Goal: Task Accomplishment & Management: Manage account settings

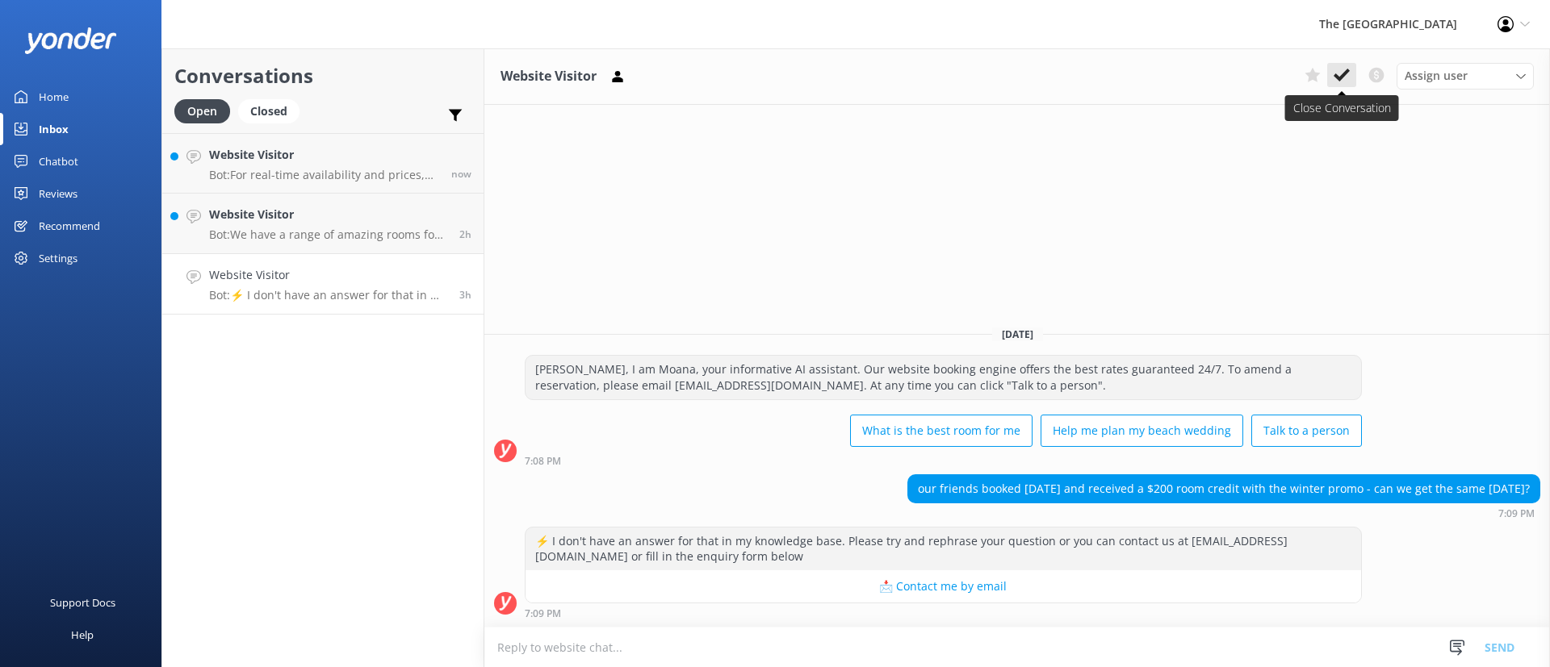
click at [1337, 76] on use at bounding box center [1341, 75] width 16 height 13
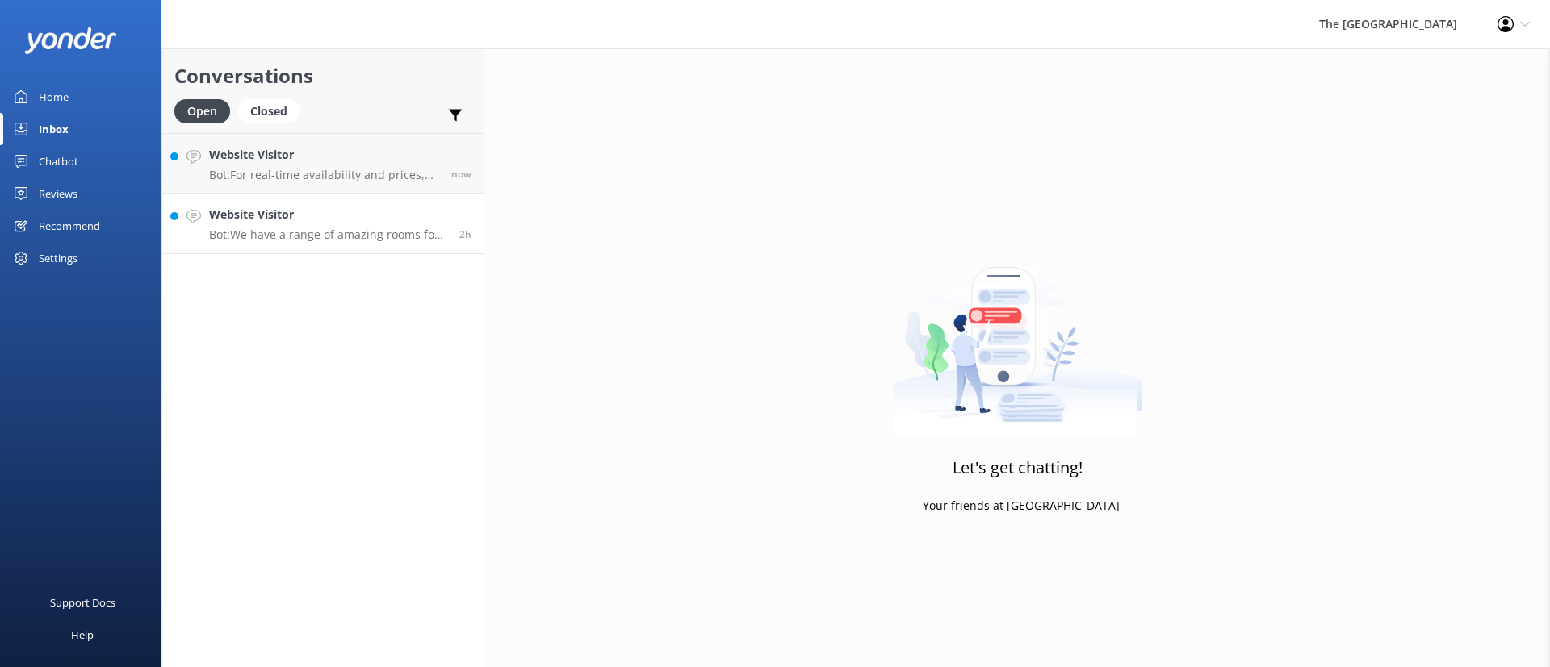
click at [311, 252] on link "Website Visitor Bot: We have a range of amazing rooms for you to choose from. T…" at bounding box center [322, 224] width 321 height 61
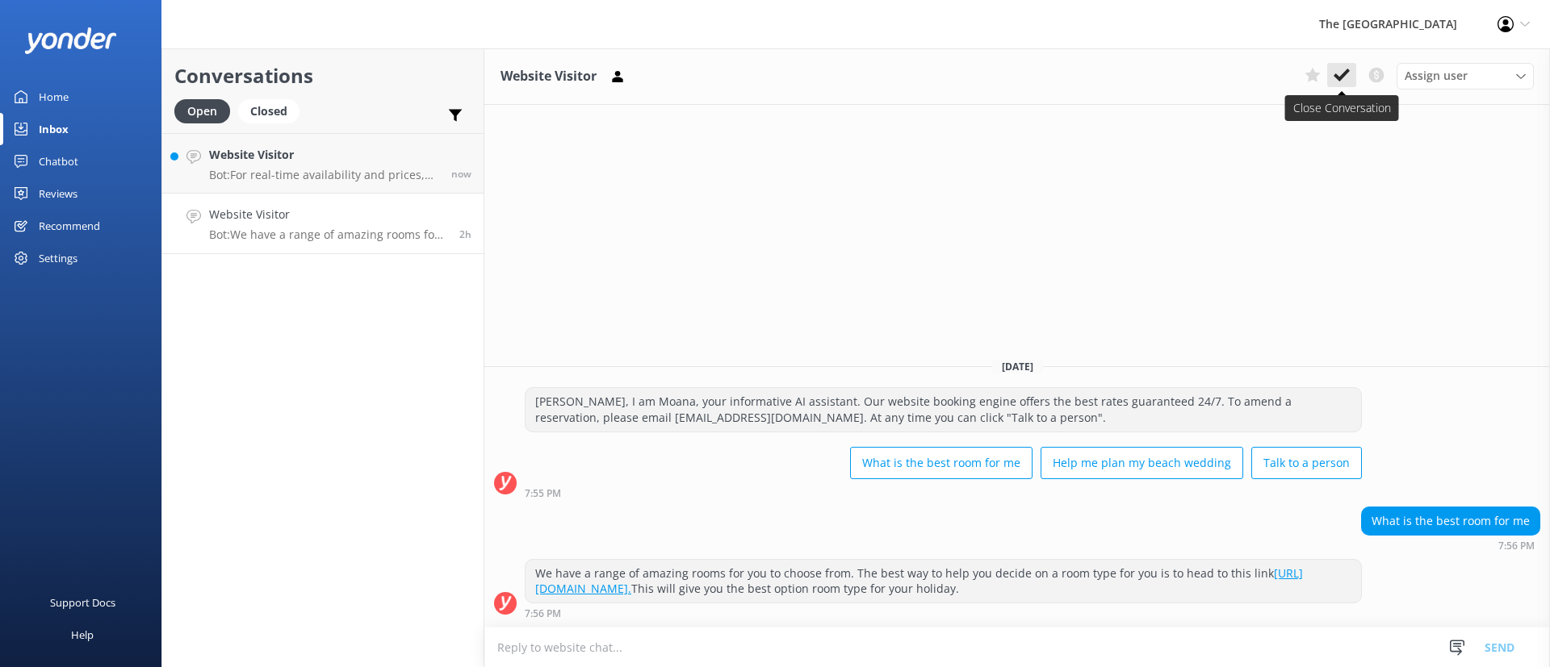
click at [1345, 78] on icon at bounding box center [1341, 75] width 16 height 16
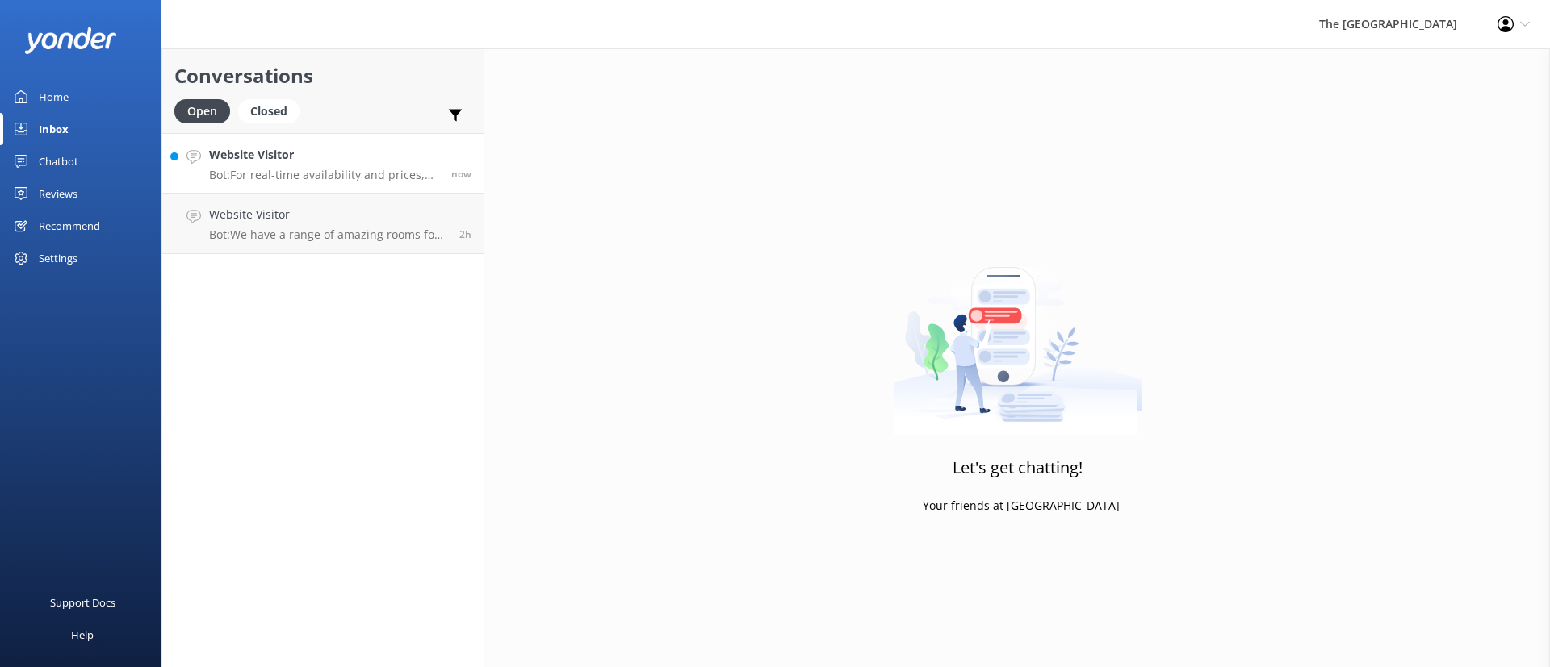
drag, startPoint x: 324, startPoint y: 174, endPoint x: 382, endPoint y: 173, distance: 58.1
click at [323, 173] on p "Bot: For real-time availability and prices, please visit [URL][DOMAIN_NAME]." at bounding box center [324, 175] width 230 height 15
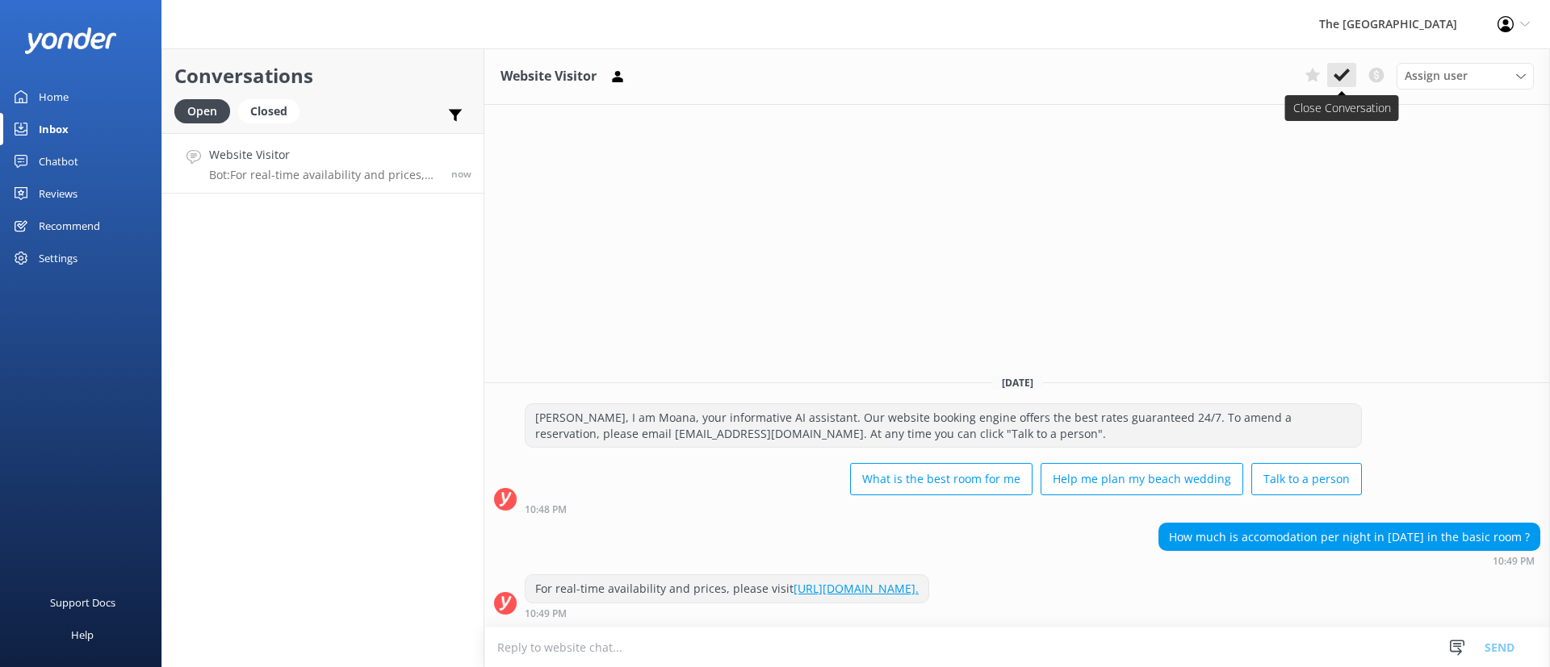
click at [1350, 69] on button at bounding box center [1341, 75] width 29 height 24
